Goal: Check status: Check status

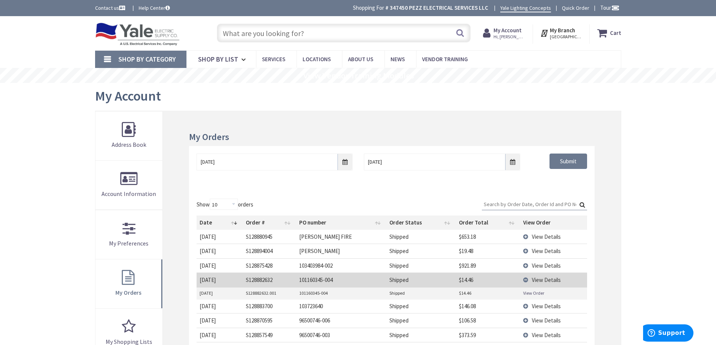
click at [666, 159] on div "Skip to Content Toggle Nav Search Cart My Cart Close" at bounding box center [358, 316] width 716 height 600
click at [677, 190] on div "Skip to Content Toggle Nav Search Cart My Cart Close" at bounding box center [358, 316] width 716 height 600
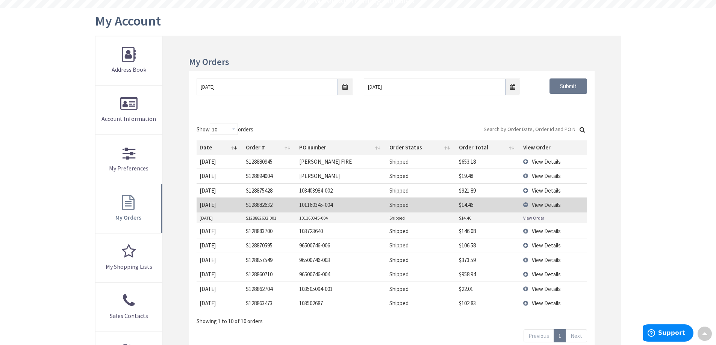
click at [513, 130] on input "Search:" at bounding box center [534, 129] width 105 height 11
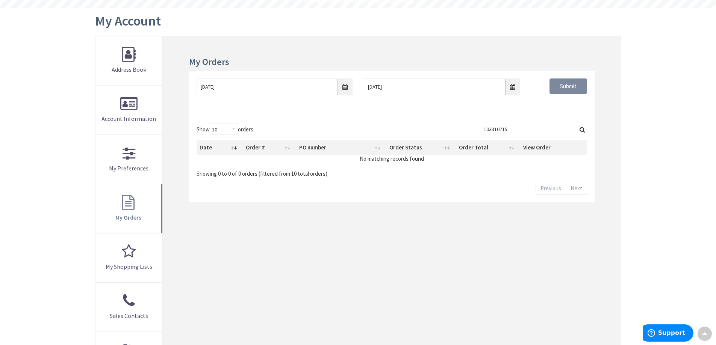
type input "103310715"
click at [568, 91] on input "Submit" at bounding box center [568, 87] width 38 height 16
click at [338, 91] on input "[DATE]" at bounding box center [275, 87] width 156 height 17
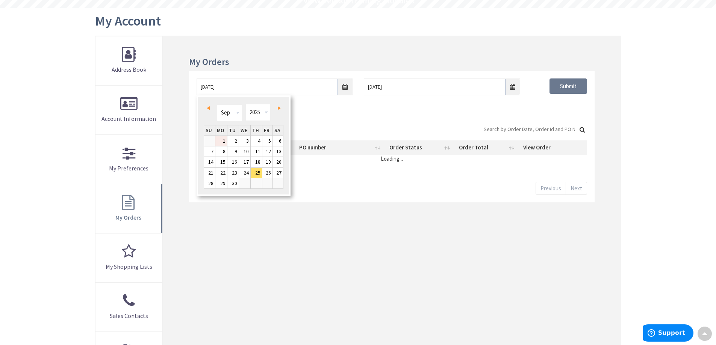
click at [224, 140] on link "1" at bounding box center [221, 141] width 12 height 10
type input "09/01/2025"
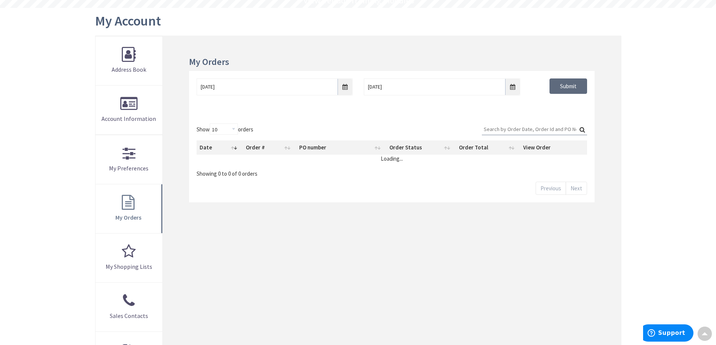
click at [564, 90] on input "Submit" at bounding box center [568, 87] width 38 height 16
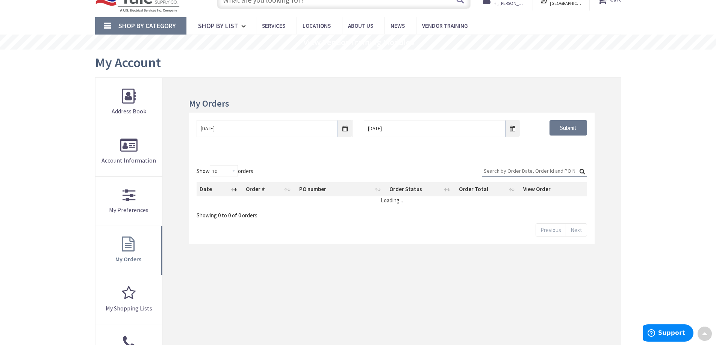
scroll to position [0, 0]
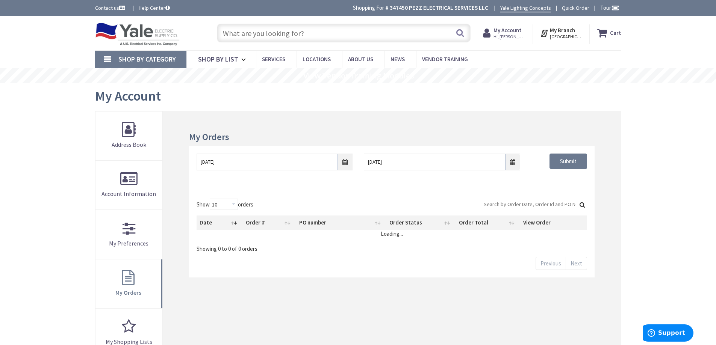
click at [320, 35] on input "text" at bounding box center [344, 33] width 254 height 19
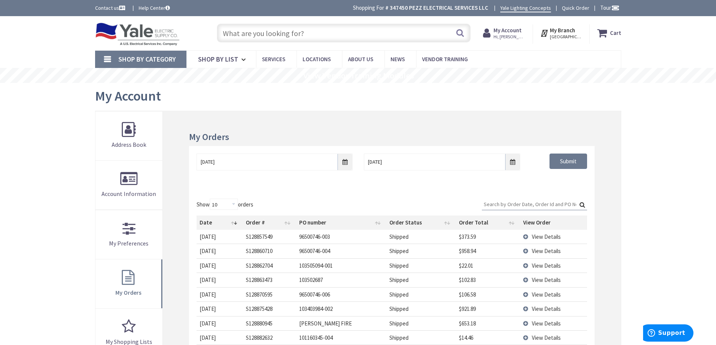
paste input "21033276"
type input "21033276"
click at [458, 33] on button "Search" at bounding box center [460, 32] width 10 height 17
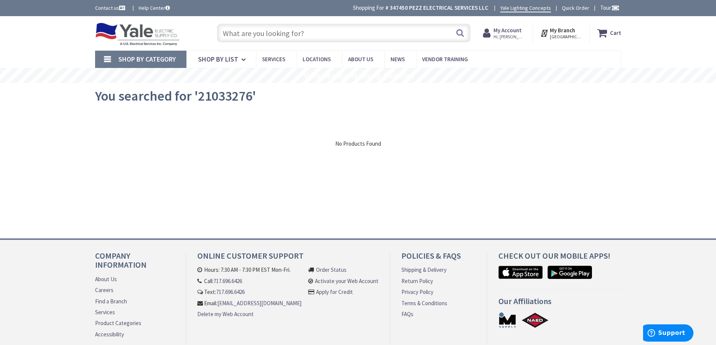
click at [242, 32] on input "text" at bounding box center [344, 33] width 254 height 19
paste input "21033275"
type input "21033275"
click at [429, 33] on input "text" at bounding box center [344, 33] width 254 height 19
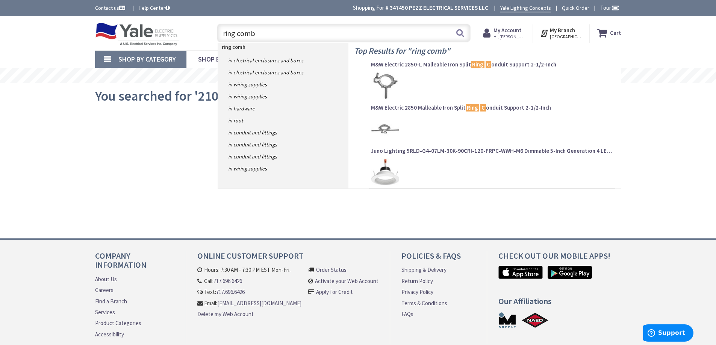
type input "ring combo"
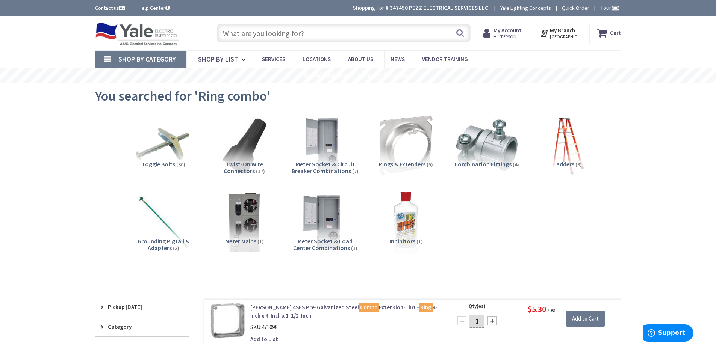
click at [383, 33] on input "text" at bounding box center [344, 33] width 254 height 19
click at [511, 38] on span "Hi, [PERSON_NAME]" at bounding box center [509, 37] width 32 height 6
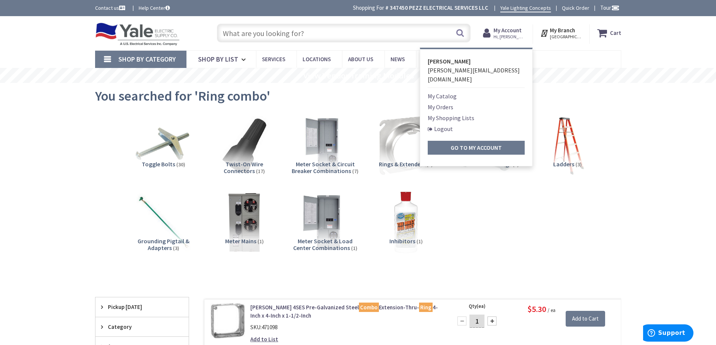
click at [454, 92] on link "My Catalog" at bounding box center [442, 96] width 29 height 9
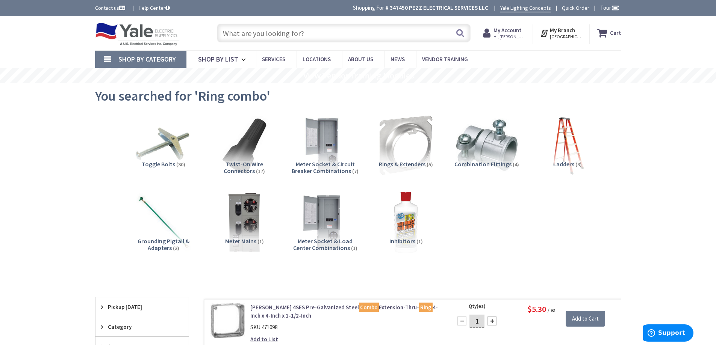
click at [507, 36] on span "Hi, [PERSON_NAME]" at bounding box center [509, 37] width 32 height 6
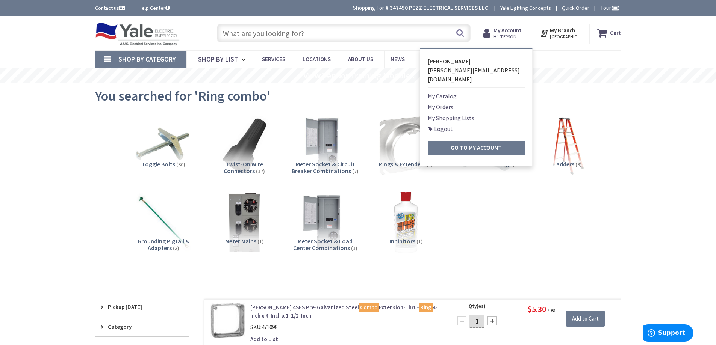
click at [447, 103] on link "My Orders" at bounding box center [441, 107] width 26 height 9
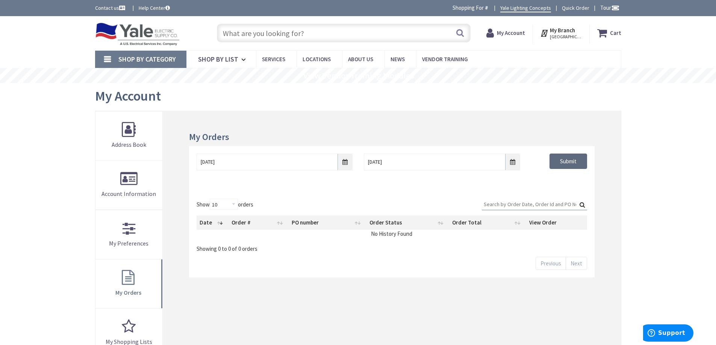
click at [575, 163] on input "Submit" at bounding box center [568, 162] width 38 height 16
